Goal: Information Seeking & Learning: Learn about a topic

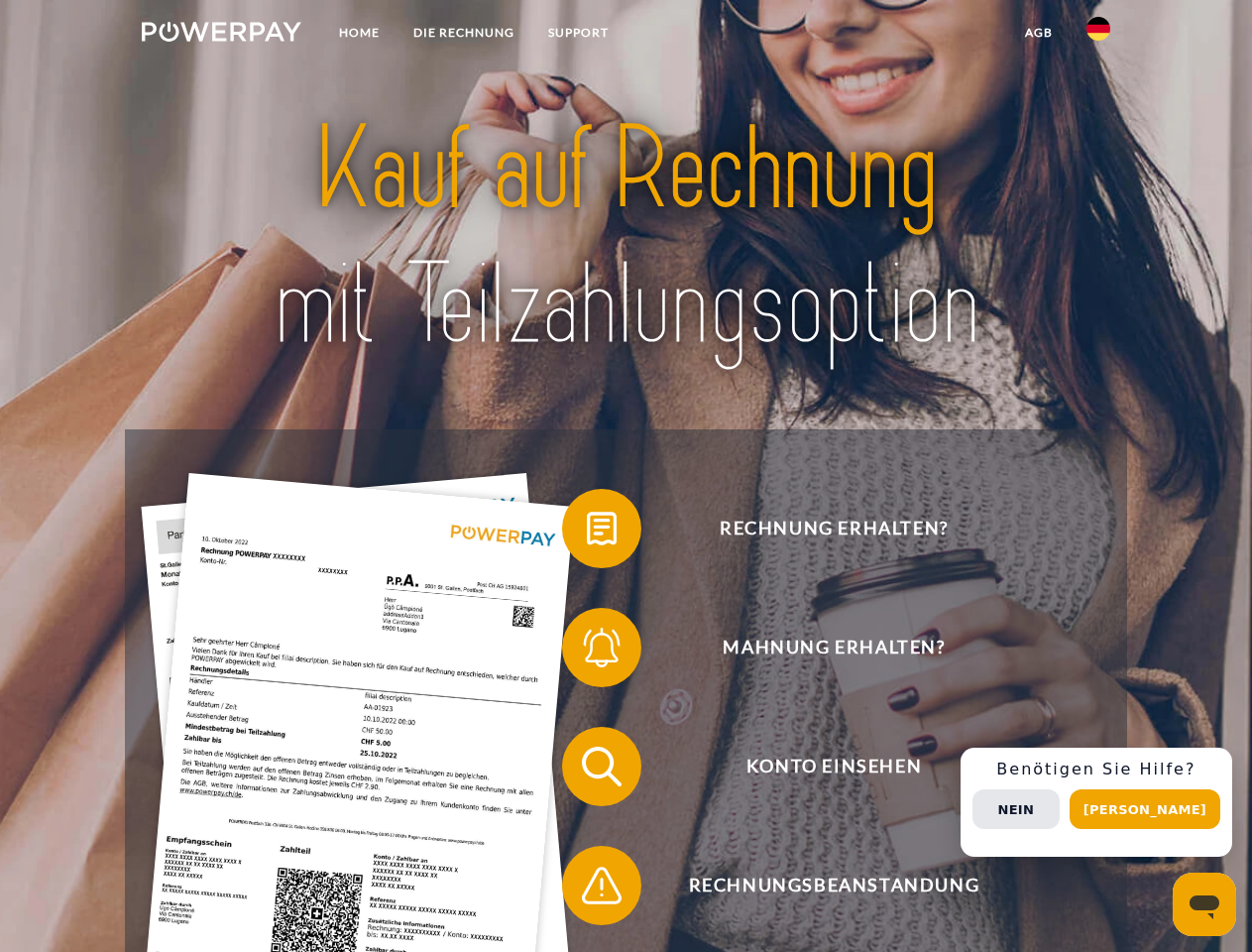
click at [221, 35] on img at bounding box center [222, 32] width 160 height 20
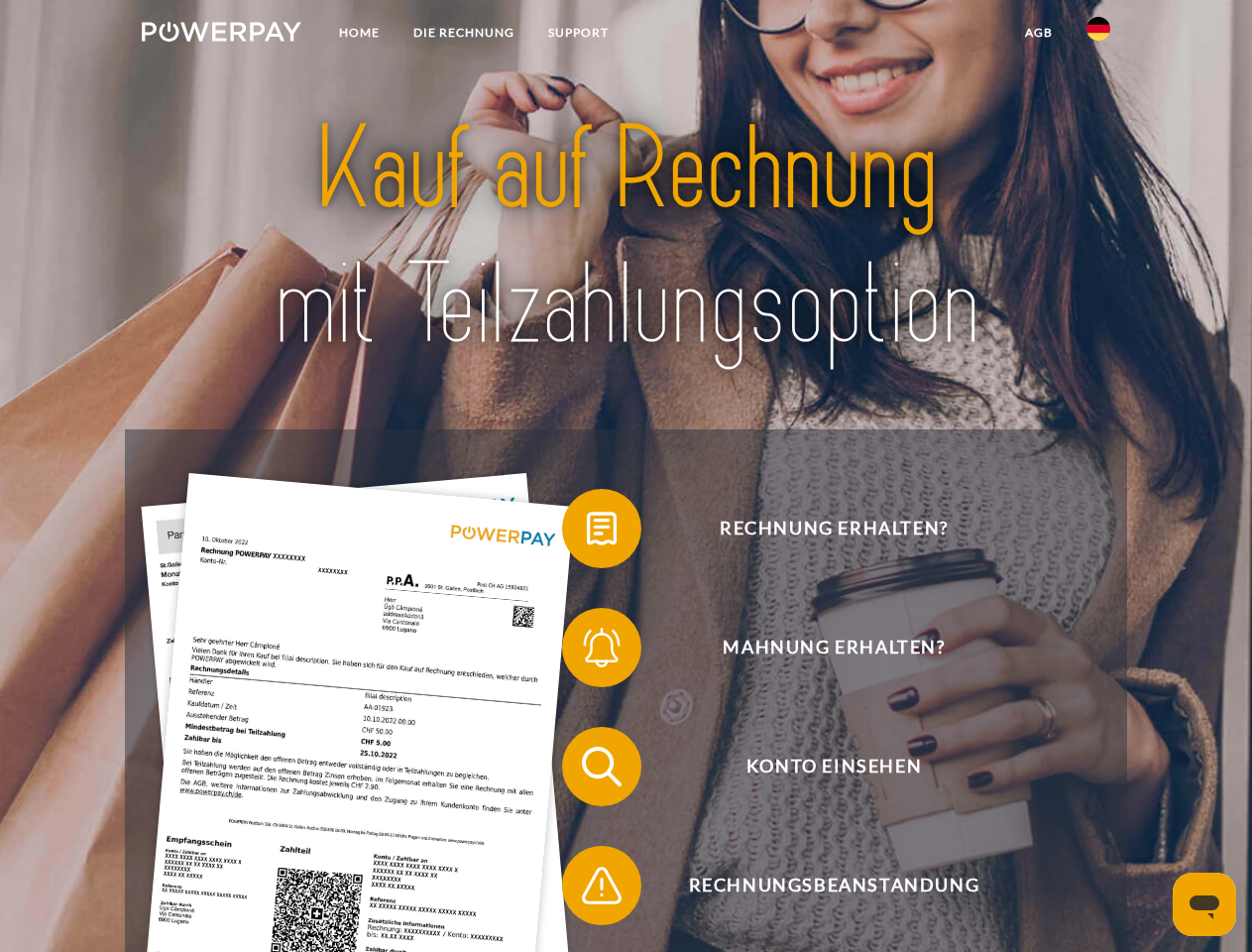
click at [1099, 35] on img at bounding box center [1099, 29] width 24 height 24
click at [1038, 33] on link "agb" at bounding box center [1038, 33] width 61 height 36
click at [587, 532] on span at bounding box center [572, 528] width 99 height 99
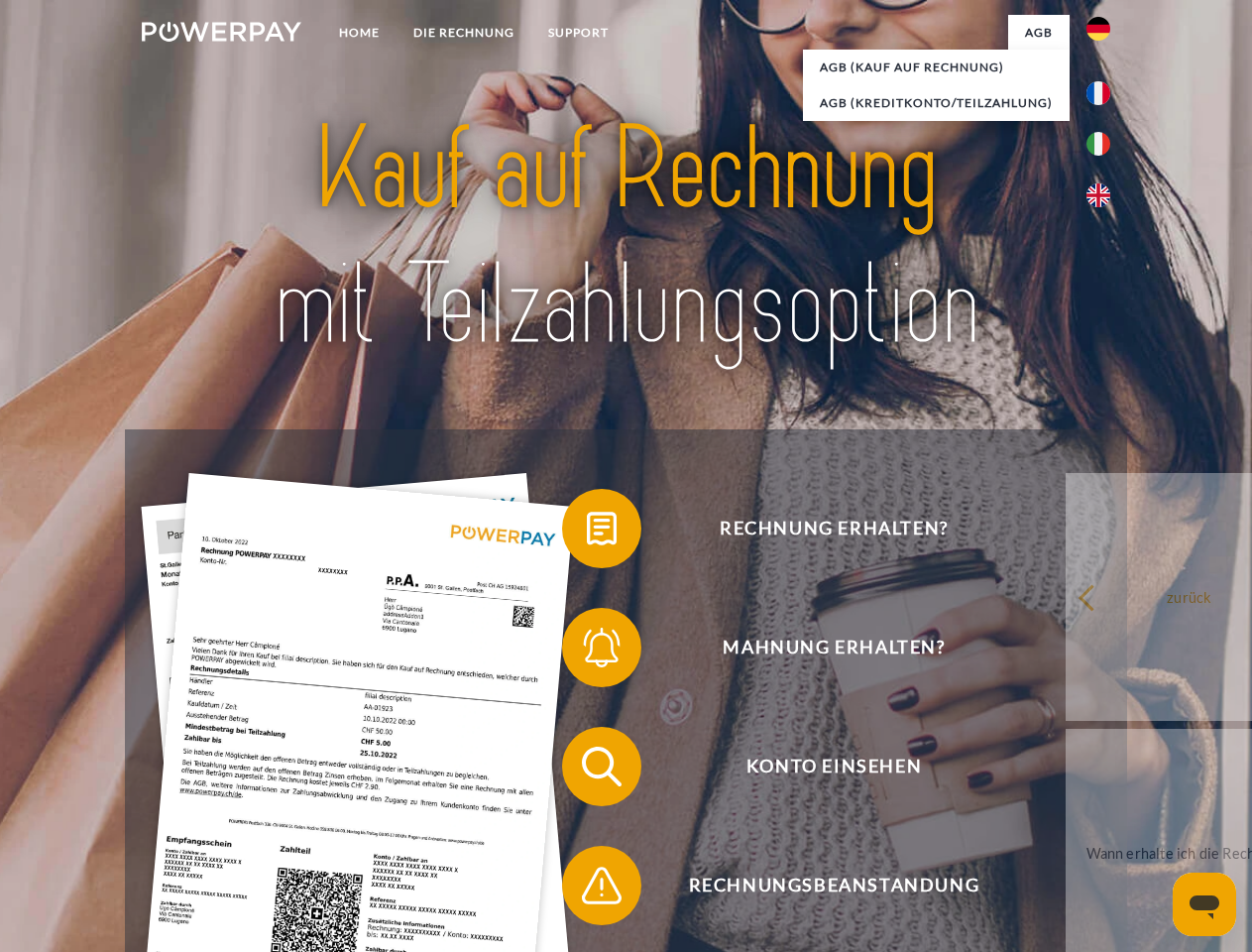
click at [587, 651] on div "Rechnung erhalten? Mahnung erhalten? Konto einsehen" at bounding box center [625, 825] width 1001 height 793
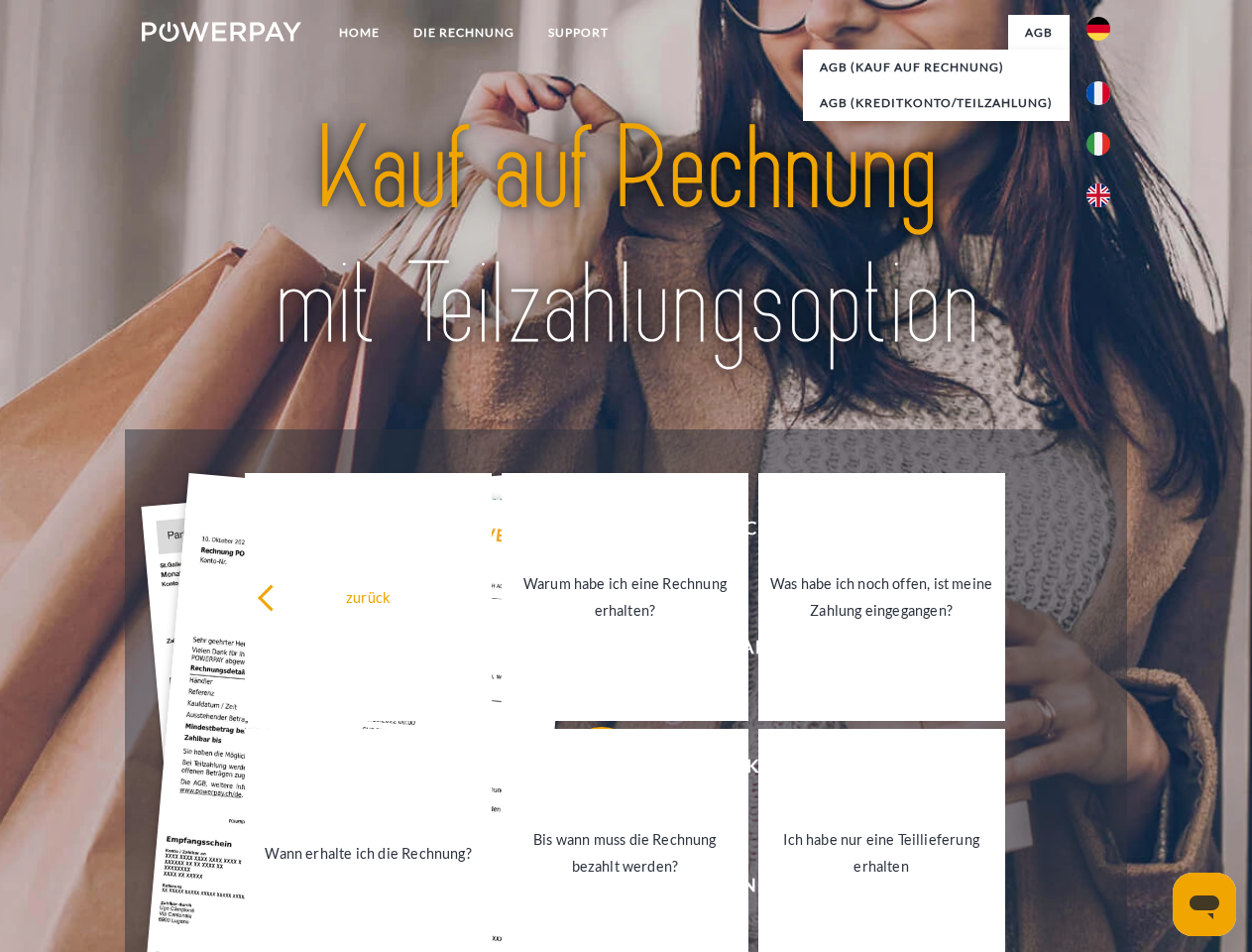
click at [587, 770] on link "Bis wann muss die Rechnung bezahlt werden?" at bounding box center [625, 853] width 247 height 248
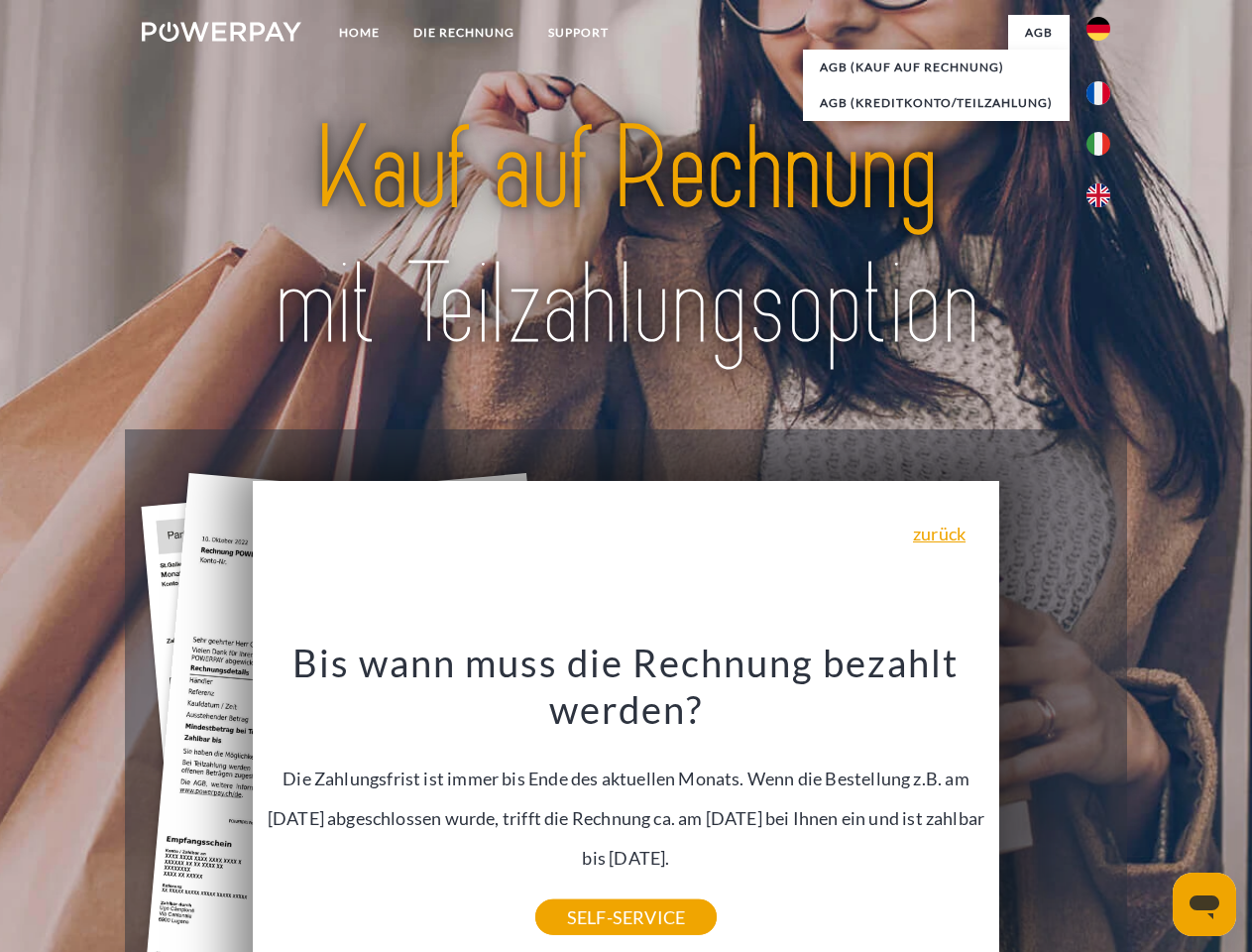
click at [587, 889] on div "Bis wann muss die Rechnung bezahlt werden? Die Zahlungsfrist ist immer bis Ende…" at bounding box center [627, 778] width 724 height 279
click at [1104, 802] on div "Rechnung erhalten? Mahnung erhalten? Konto einsehen" at bounding box center [625, 825] width 1001 height 793
click at [1055, 806] on span "Konto einsehen" at bounding box center [834, 766] width 486 height 79
click at [1152, 809] on header "Home DIE RECHNUNG SUPPORT" at bounding box center [626, 684] width 1252 height 1369
